Goal: Information Seeking & Learning: Learn about a topic

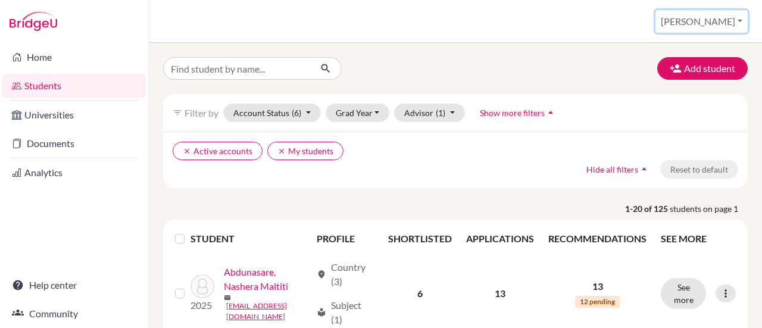
click at [734, 21] on button "[PERSON_NAME]" at bounding box center [702, 21] width 92 height 23
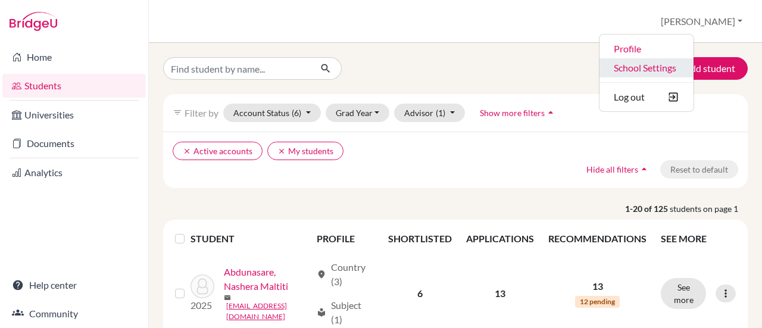
click at [689, 74] on link "School Settings" at bounding box center [647, 67] width 94 height 19
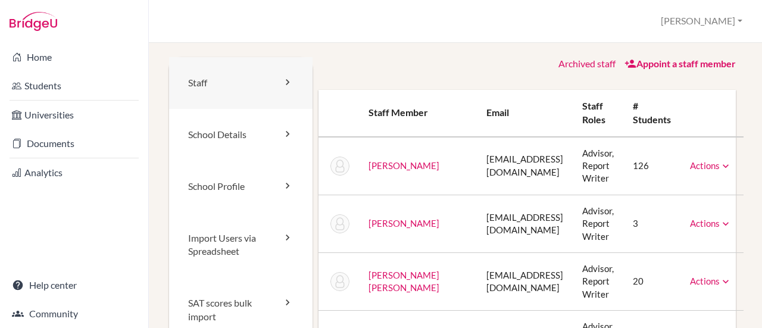
click at [206, 83] on link "Staff" at bounding box center [241, 83] width 144 height 52
click at [720, 165] on icon at bounding box center [726, 166] width 12 height 12
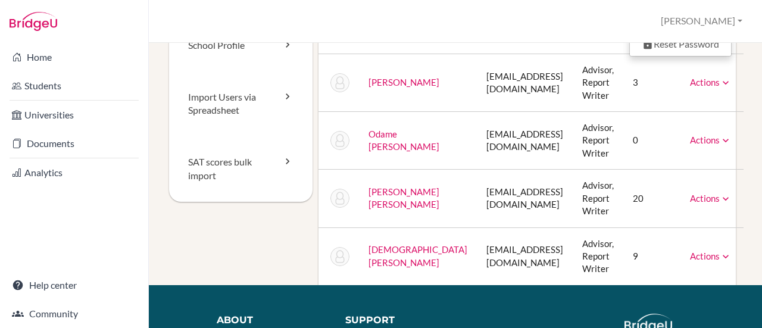
scroll to position [145, 0]
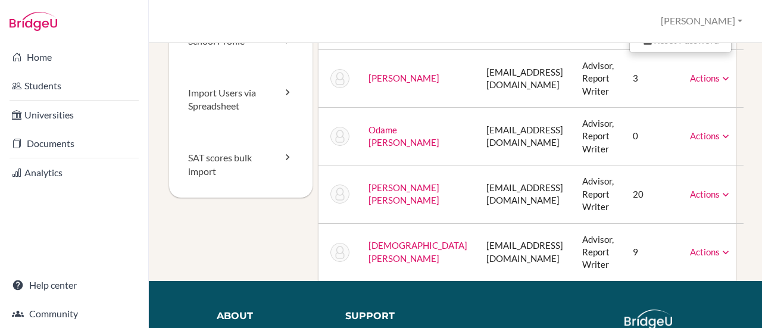
click at [720, 136] on icon at bounding box center [726, 136] width 12 height 12
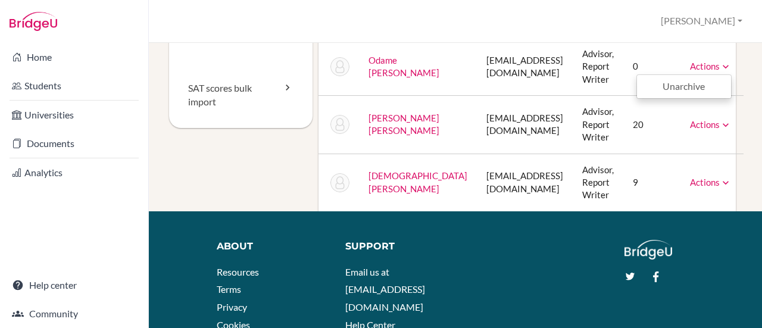
scroll to position [46, 0]
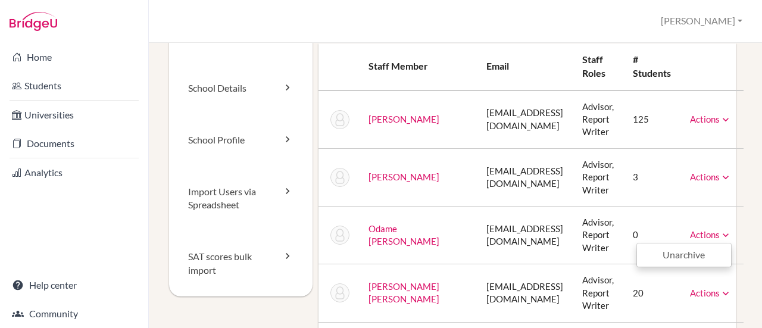
click at [385, 172] on link "Korsah, Sheila Ofosuhemaa" at bounding box center [404, 177] width 71 height 11
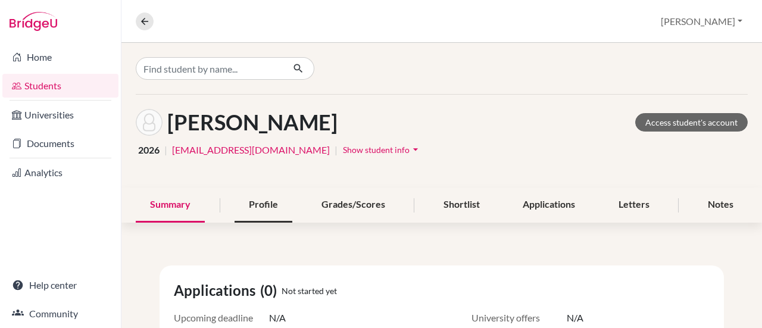
click at [252, 207] on div "Profile" at bounding box center [264, 205] width 58 height 35
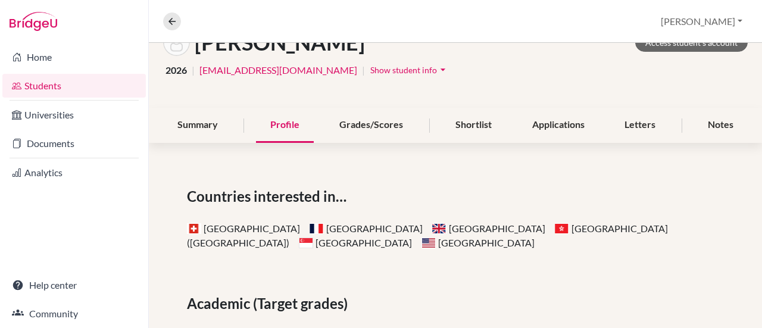
scroll to position [64, 0]
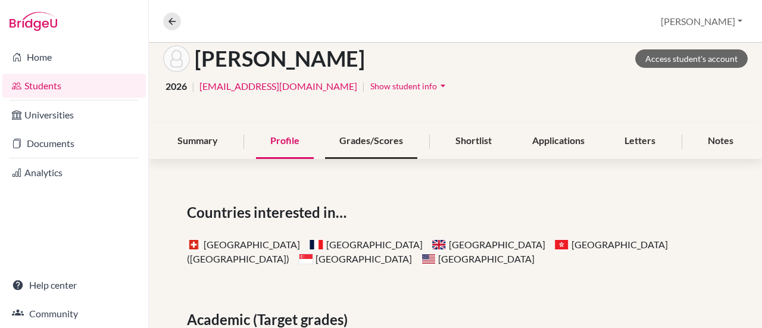
click at [383, 145] on div "Grades/Scores" at bounding box center [371, 141] width 92 height 35
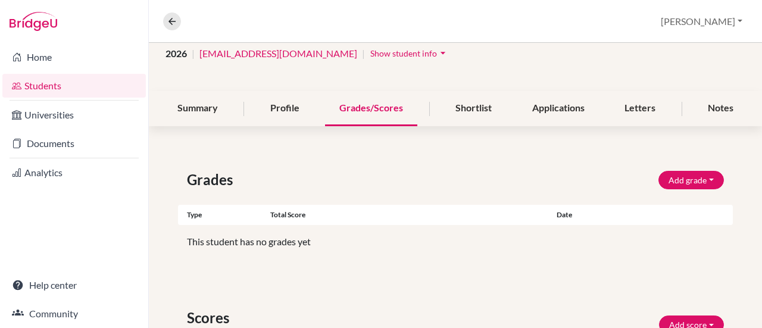
scroll to position [83, 0]
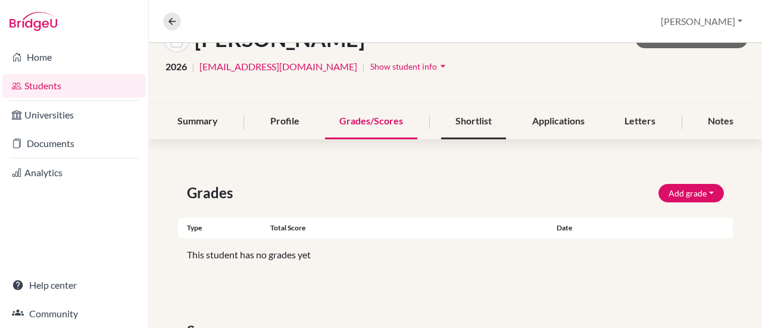
click at [469, 123] on div "Shortlist" at bounding box center [473, 121] width 65 height 35
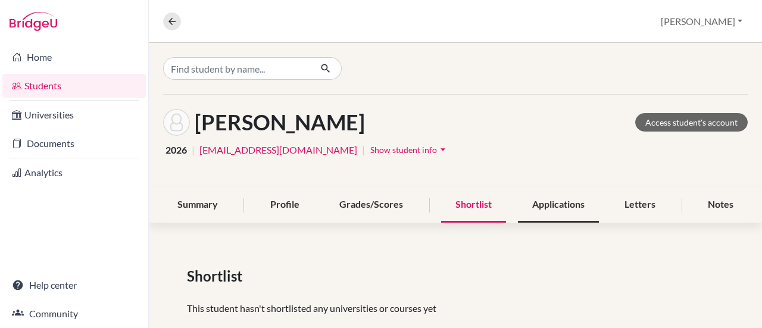
click at [544, 203] on div "Applications" at bounding box center [558, 205] width 81 height 35
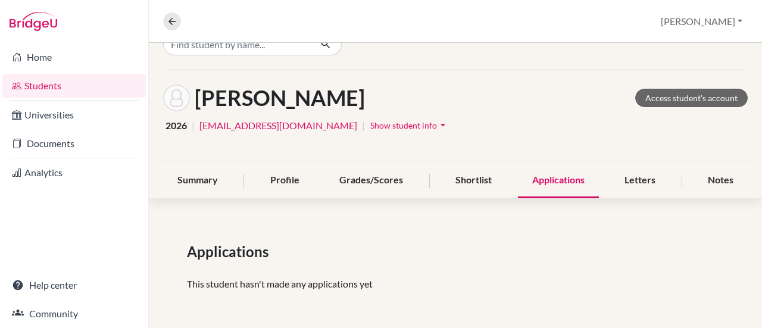
scroll to position [24, 0]
click at [634, 186] on div "Letters" at bounding box center [640, 181] width 60 height 35
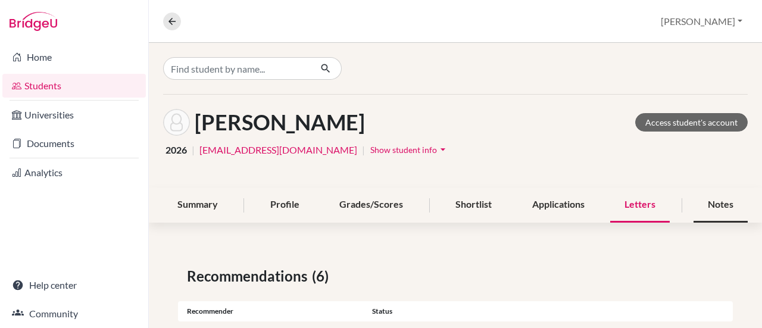
click at [726, 198] on div "Notes" at bounding box center [721, 205] width 54 height 35
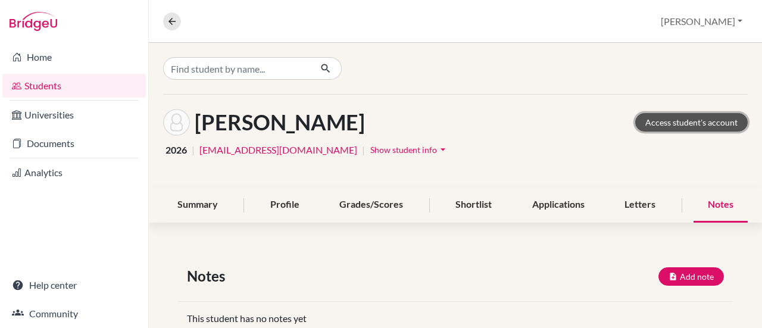
click at [666, 116] on link "Access student's account" at bounding box center [691, 122] width 113 height 18
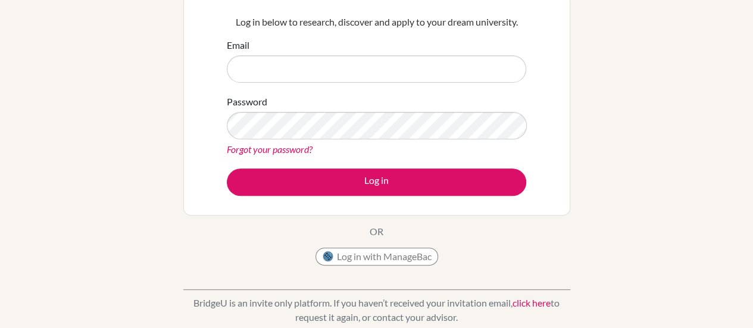
scroll to position [151, 0]
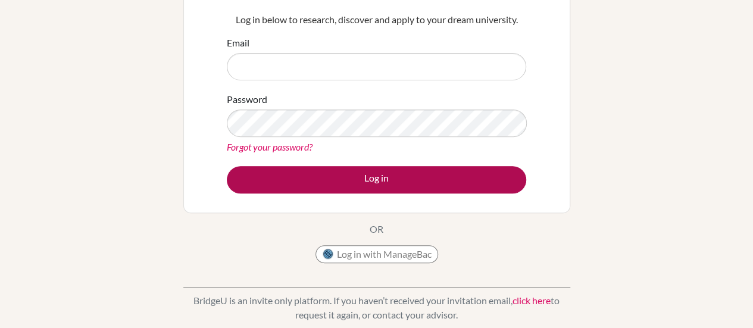
type input "[EMAIL_ADDRESS][DOMAIN_NAME]"
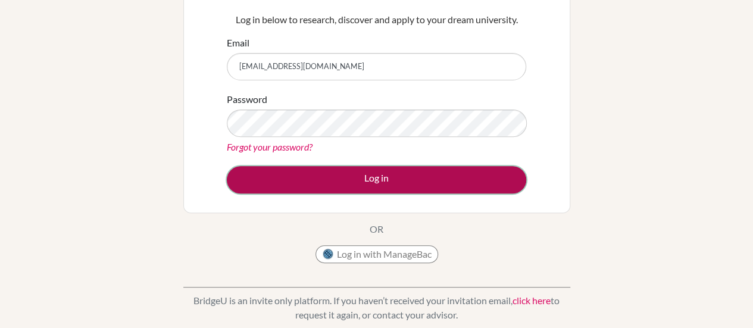
click at [376, 180] on button "Log in" at bounding box center [377, 179] width 300 height 27
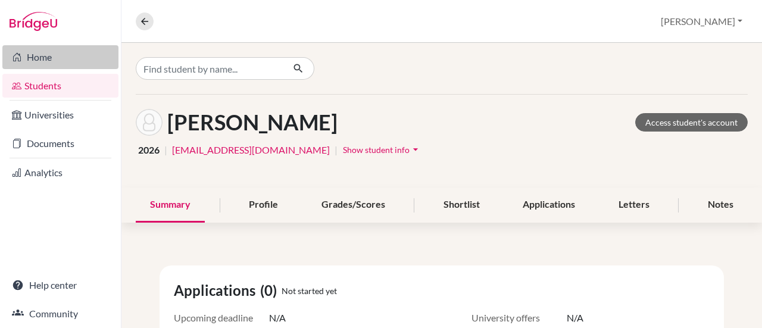
click at [38, 60] on link "Home" at bounding box center [60, 57] width 116 height 24
